Goal: Transaction & Acquisition: Purchase product/service

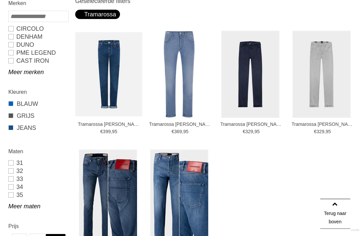
scroll to position [135, 0]
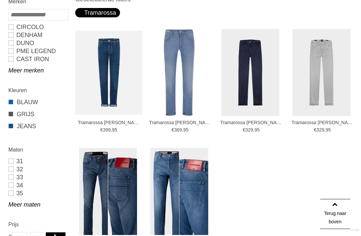
click at [15, 160] on link "31" at bounding box center [38, 161] width 60 height 8
type input "***"
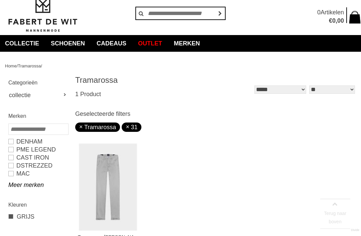
scroll to position [20, 0]
click at [154, 43] on link "Outlet" at bounding box center [150, 43] width 34 height 17
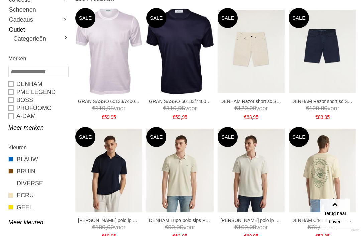
scroll to position [116, 0]
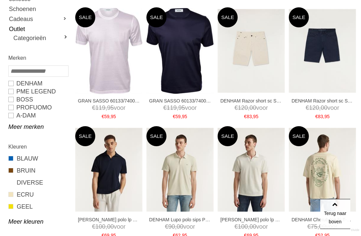
click at [18, 127] on link "Meer merken" at bounding box center [38, 127] width 60 height 8
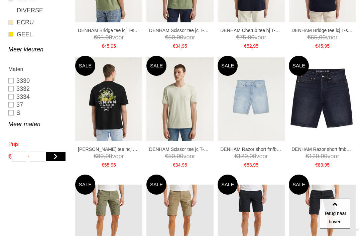
scroll to position [425, 0]
click at [0, 0] on img at bounding box center [0, 0] width 0 height 0
